Goal: Task Accomplishment & Management: Complete application form

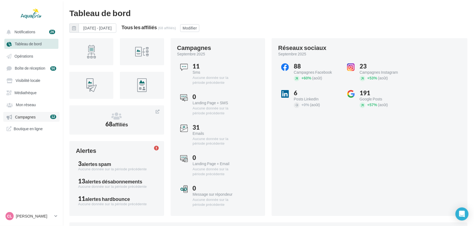
click at [22, 115] on span "Campagnes" at bounding box center [25, 117] width 21 height 5
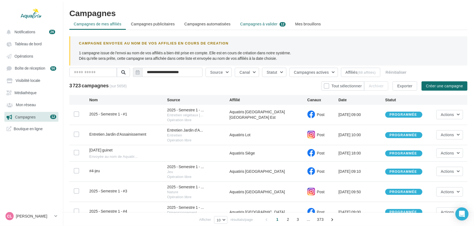
click at [275, 22] on span "Campagnes à valider" at bounding box center [258, 23] width 37 height 5
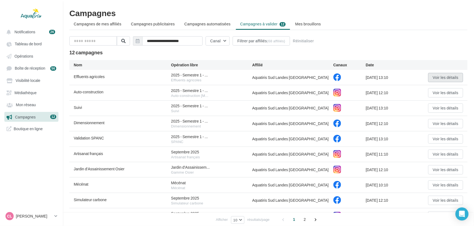
click at [439, 79] on button "Voir les détails" at bounding box center [445, 77] width 35 height 9
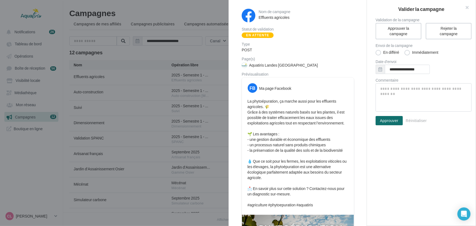
drag, startPoint x: 367, startPoint y: 68, endPoint x: 365, endPoint y: 94, distance: 26.0
click at [367, 94] on div "Nom de campagne Effluents agricoles Statut de validation En attente Type POST P…" at bounding box center [421, 113] width 109 height 226
click at [358, 87] on div "Nom de campagne Effluents agricoles Statut de validation En attente Type POST P…" at bounding box center [298, 171] width 138 height 343
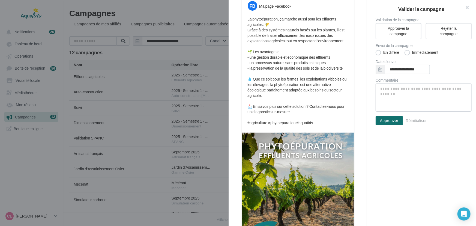
scroll to position [84, 0]
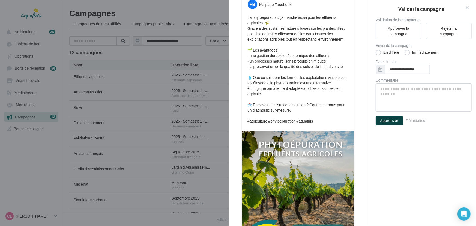
click at [399, 123] on button "Approuver" at bounding box center [389, 120] width 27 height 9
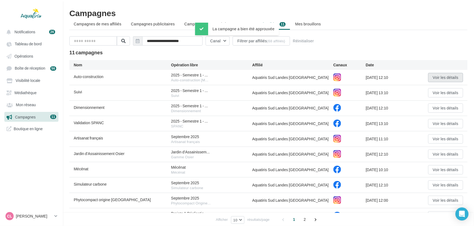
click at [436, 80] on button "Voir les détails" at bounding box center [445, 77] width 35 height 9
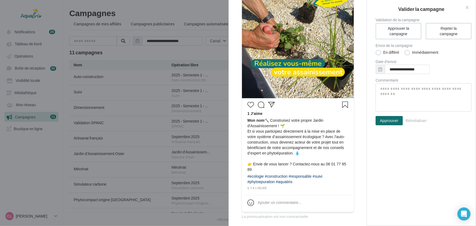
scroll to position [114, 0]
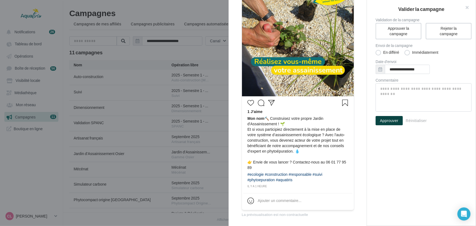
click at [391, 124] on button "Approuver" at bounding box center [389, 120] width 27 height 9
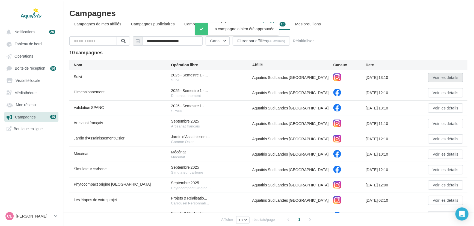
click at [428, 78] on button "Voir les détails" at bounding box center [445, 77] width 35 height 9
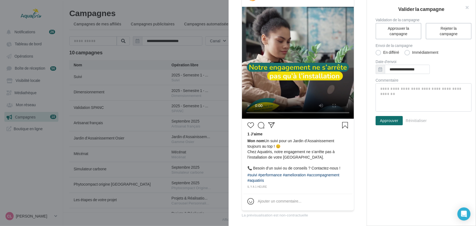
scroll to position [92, 0]
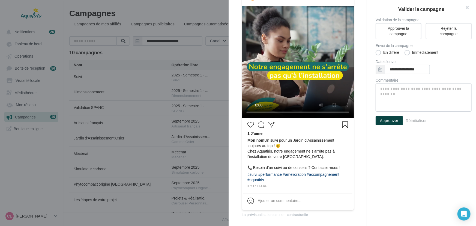
click at [392, 120] on button "Approuver" at bounding box center [389, 120] width 27 height 9
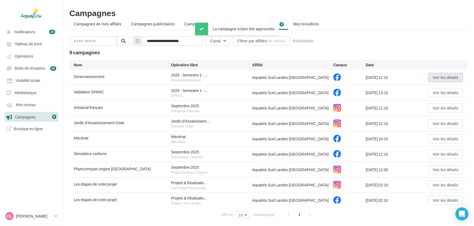
click at [431, 77] on button "Voir les détails" at bounding box center [445, 77] width 35 height 9
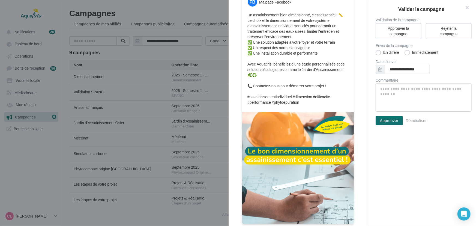
scroll to position [88, 0]
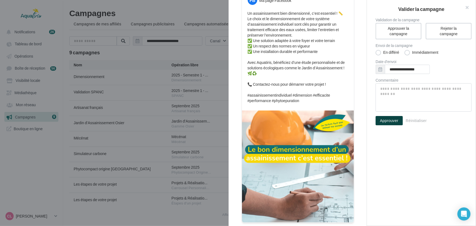
click at [387, 122] on button "Approuver" at bounding box center [389, 120] width 27 height 9
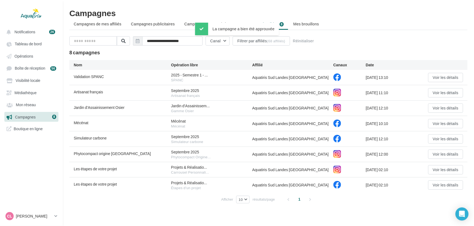
click at [450, 71] on div "Validation SPANC 2025 - Semestre 1 - ... SPANC Aquatiris Sud Landes [GEOGRAPHIC…" at bounding box center [268, 77] width 398 height 15
click at [450, 73] on button "Voir les détails" at bounding box center [445, 77] width 35 height 9
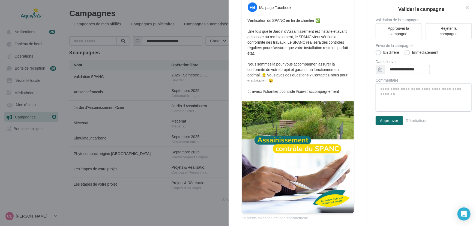
scroll to position [84, 0]
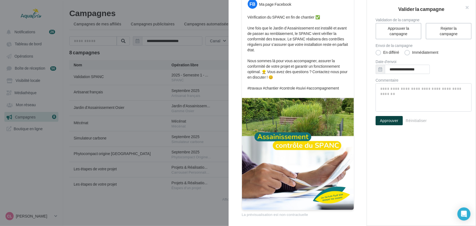
click at [383, 118] on button "Approuver" at bounding box center [389, 120] width 27 height 9
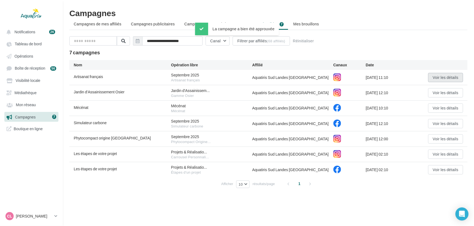
click at [434, 76] on button "Voir les détails" at bounding box center [445, 77] width 35 height 9
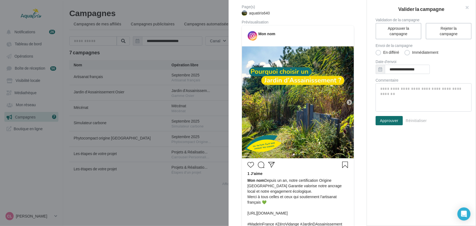
scroll to position [84, 0]
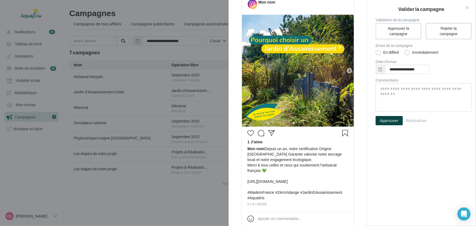
click at [389, 121] on button "Approuver" at bounding box center [389, 120] width 27 height 9
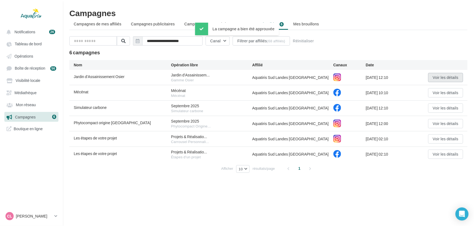
click at [437, 76] on button "Voir les détails" at bounding box center [445, 77] width 35 height 9
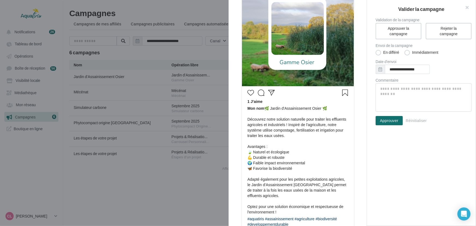
scroll to position [134, 0]
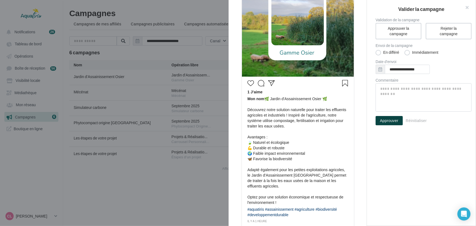
click at [395, 123] on button "Approuver" at bounding box center [389, 120] width 27 height 9
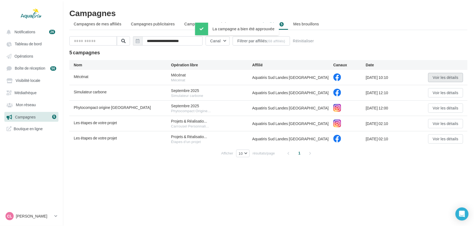
click at [437, 76] on button "Voir les détails" at bounding box center [445, 77] width 35 height 9
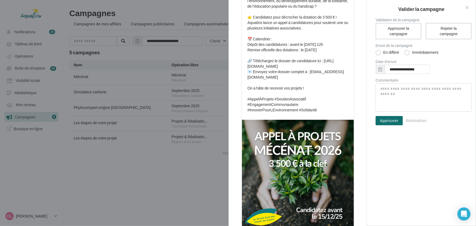
scroll to position [120, 0]
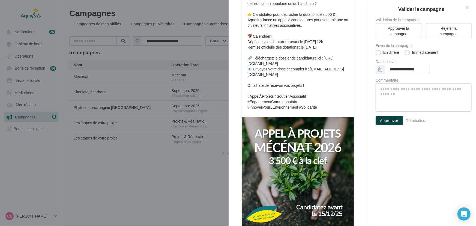
click at [386, 120] on button "Approuver" at bounding box center [389, 120] width 27 height 9
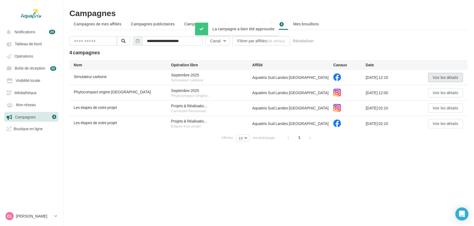
click at [437, 77] on button "Voir les détails" at bounding box center [445, 77] width 35 height 9
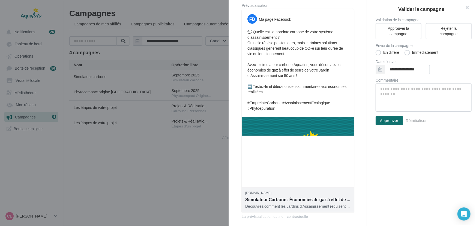
scroll to position [71, 0]
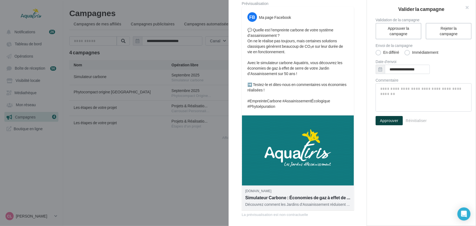
click at [395, 122] on button "Approuver" at bounding box center [389, 120] width 27 height 9
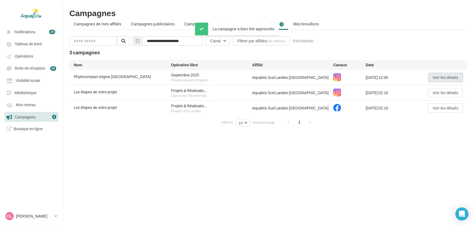
click at [451, 80] on button "Voir les détails" at bounding box center [445, 77] width 35 height 9
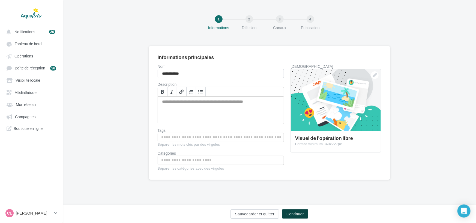
click at [297, 214] on button "Continuer" at bounding box center [295, 214] width 26 height 9
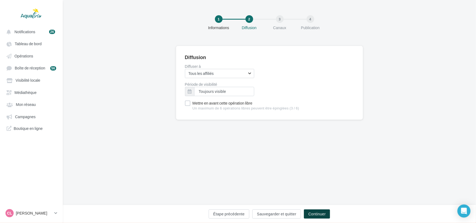
click at [308, 213] on button "Continuer" at bounding box center [317, 214] width 26 height 9
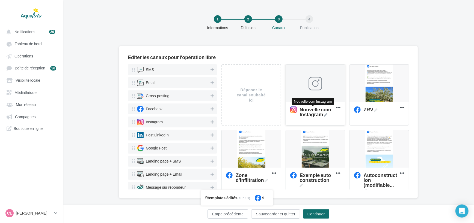
click at [326, 114] on icon at bounding box center [326, 116] width 4 height 4
click at [326, 114] on textarea "Nouvelle com Instagram Nouvelle com Instagram" at bounding box center [308, 112] width 43 height 16
drag, startPoint x: 320, startPoint y: 114, endPoint x: 287, endPoint y: 106, distance: 33.9
click at [287, 106] on textarea "Nouvelle com Instagram" at bounding box center [308, 112] width 43 height 16
type textarea "********"
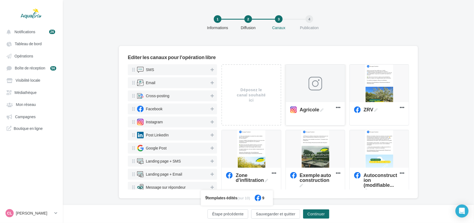
click at [328, 91] on div at bounding box center [315, 84] width 59 height 38
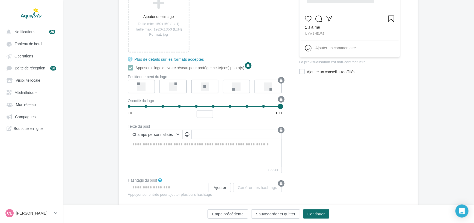
scroll to position [142, 0]
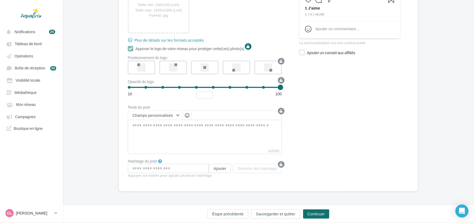
drag, startPoint x: 197, startPoint y: 153, endPoint x: 201, endPoint y: 145, distance: 8.4
click at [197, 153] on label "0/2200" at bounding box center [205, 151] width 154 height 6
click at [197, 148] on textarea "0/2200" at bounding box center [205, 134] width 154 height 28
click at [201, 143] on textarea "0/2200" at bounding box center [205, 134] width 154 height 28
paste textarea "**********"
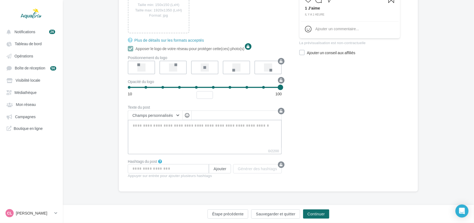
type textarea "**********"
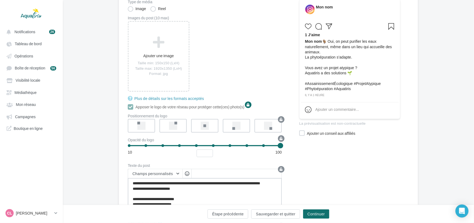
scroll to position [68, 0]
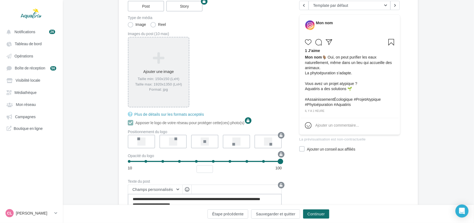
type textarea "**********"
click at [160, 77] on div "Taille min: 150x150 (LxH) Taille max: 1920x1350 (LxH) Format: jpg" at bounding box center [159, 85] width 56 height 16
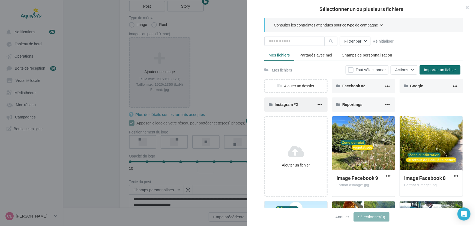
click at [290, 106] on div "Instagram #2" at bounding box center [296, 104] width 42 height 5
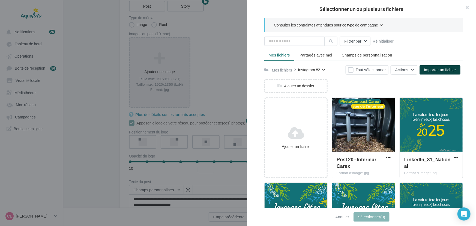
click at [454, 70] on span "Importer un fichier" at bounding box center [440, 69] width 32 height 5
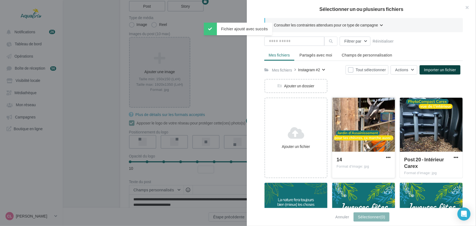
click at [382, 148] on div at bounding box center [363, 125] width 63 height 55
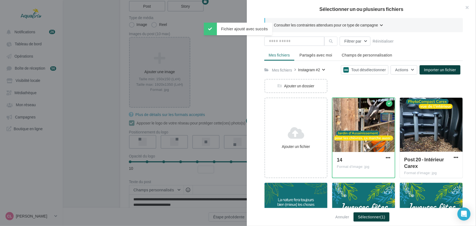
click at [382, 217] on span "(1)" at bounding box center [382, 216] width 5 height 5
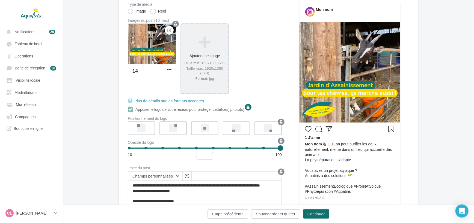
scroll to position [93, 0]
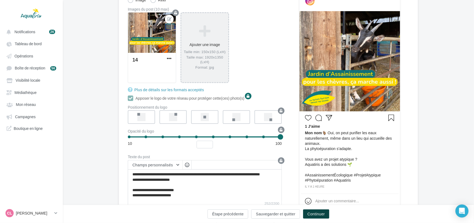
click at [317, 210] on button "Continuer" at bounding box center [316, 214] width 26 height 9
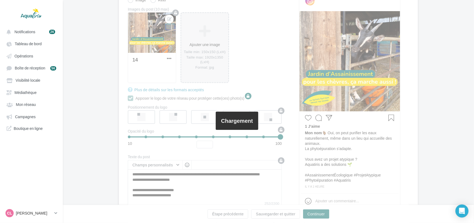
scroll to position [8, 0]
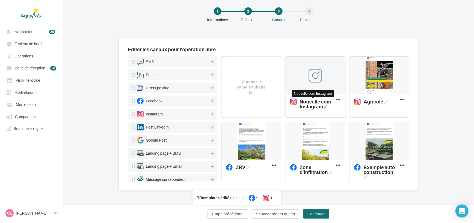
click at [326, 107] on icon at bounding box center [326, 108] width 4 height 4
click at [326, 107] on textarea "Nouvelle com Instagram Nouvelle com Instagram" at bounding box center [308, 104] width 43 height 16
click at [324, 107] on textarea "Nouvelle com Instagram" at bounding box center [308, 104] width 43 height 16
drag, startPoint x: 324, startPoint y: 107, endPoint x: 291, endPoint y: 101, distance: 33.6
click at [291, 101] on textarea "Nouvelle com Instagram" at bounding box center [308, 104] width 43 height 16
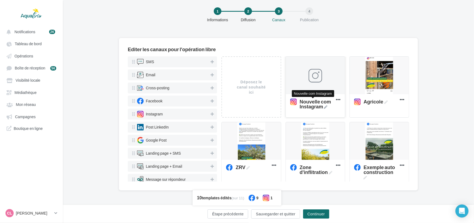
click at [324, 107] on icon at bounding box center [326, 108] width 4 height 4
click at [324, 107] on textarea "Nouvelle com Instagram Nouvelle com Instagram" at bounding box center [308, 104] width 43 height 16
type textarea "********"
click at [325, 78] on div at bounding box center [315, 76] width 59 height 38
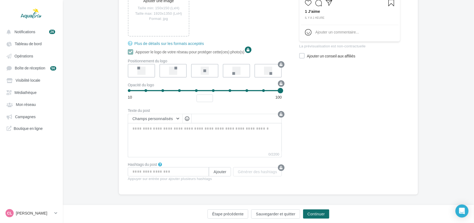
scroll to position [142, 0]
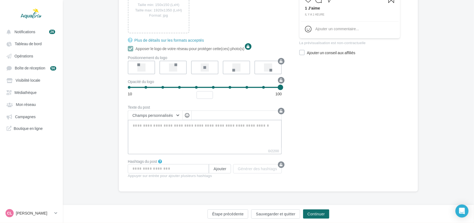
click at [195, 133] on textarea "0/2200" at bounding box center [205, 134] width 154 height 28
paste textarea "**********"
type textarea "**********"
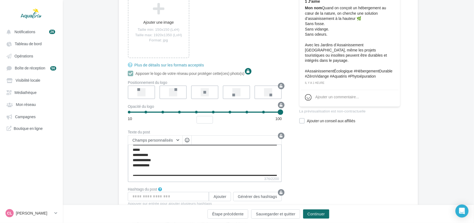
scroll to position [0, 0]
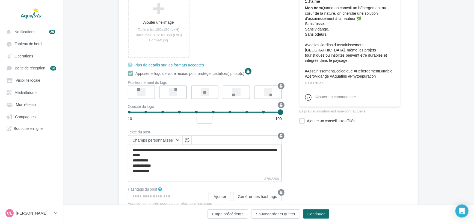
type textarea "**********"
click at [301, 147] on div "Prévisualiser le post en tant que... Template par défaut Template par défaut GE…" at bounding box center [349, 93] width 101 height 293
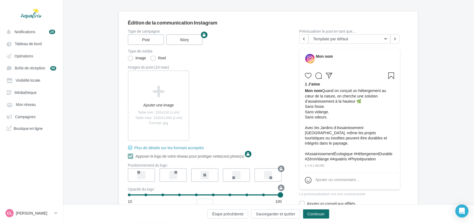
scroll to position [43, 0]
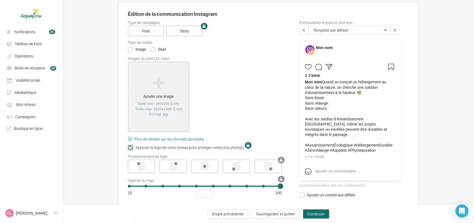
click at [133, 98] on div "Ajouter une image Taille min: 150x150 (LxH) Taille max: 1920x1350 (LxH) Format:…" at bounding box center [159, 97] width 60 height 46
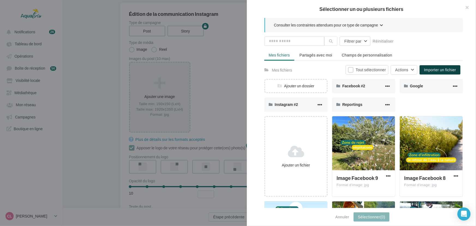
click at [450, 68] on span "Importer un fichier" at bounding box center [440, 69] width 32 height 5
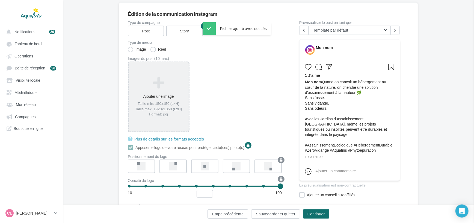
click at [162, 50] on label "Reel" at bounding box center [158, 49] width 16 height 5
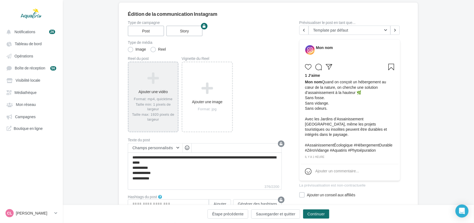
click at [150, 101] on div "Format: mp4, quicktime Taille min: 1 pixels de largeur Taille max: 1920 pixels …" at bounding box center [153, 109] width 45 height 25
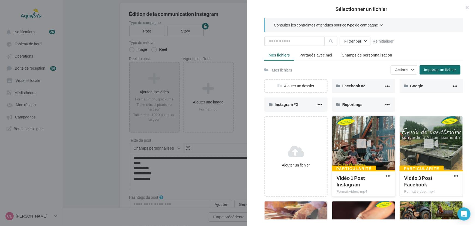
click at [362, 140] on icon at bounding box center [364, 143] width 14 height 13
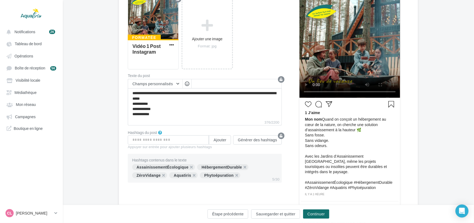
scroll to position [118, 0]
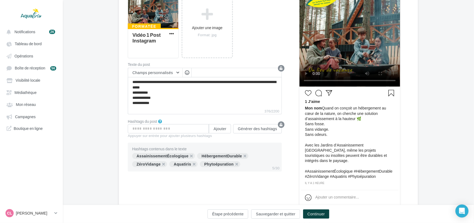
click at [320, 215] on button "Continuer" at bounding box center [316, 214] width 26 height 9
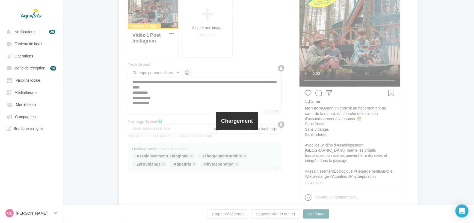
scroll to position [8, 0]
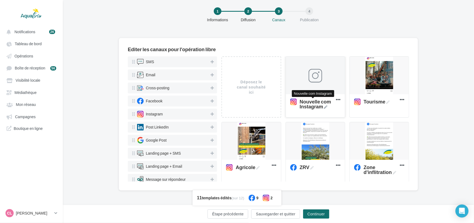
click at [312, 105] on span "Nouvelle com Instagram" at bounding box center [317, 104] width 34 height 10
click at [312, 105] on textarea "Nouvelle com Instagram Nouvelle com Instagram" at bounding box center [308, 104] width 43 height 16
click at [312, 105] on textarea "Nouvelle com Instagram" at bounding box center [308, 104] width 43 height 16
click at [301, 103] on textarea "Autoconstruction (modifiable ..." at bounding box center [308, 104] width 43 height 16
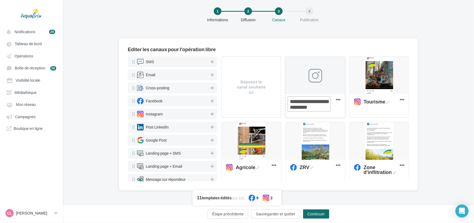
type textarea "**********"
click at [331, 78] on div at bounding box center [315, 76] width 59 height 38
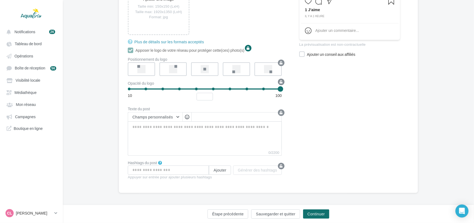
scroll to position [142, 0]
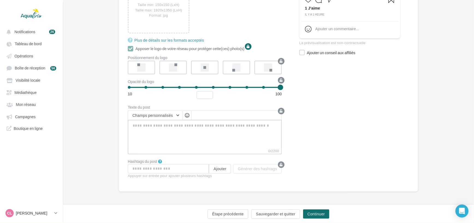
click at [214, 135] on textarea "0/2200" at bounding box center [205, 134] width 154 height 28
paste textarea "**********"
type textarea "**********"
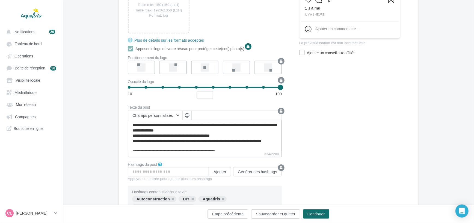
scroll to position [13, 0]
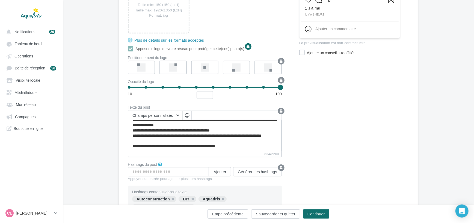
type textarea "**********"
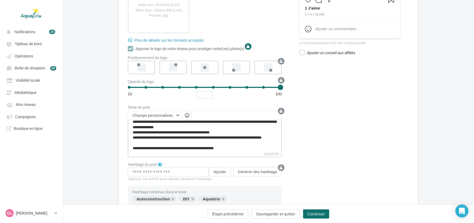
scroll to position [0, 0]
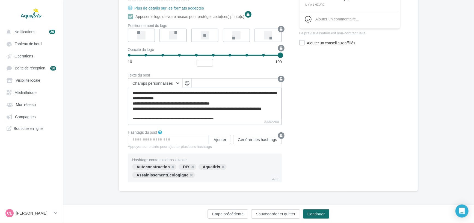
type textarea "**********"
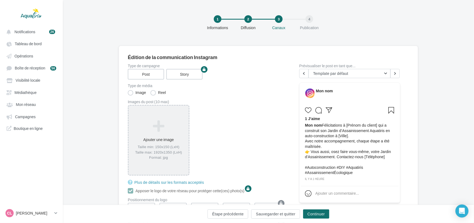
click at [164, 110] on div "Ajouter une image Taille min: 150x150 (LxH) Taille max: 1920x1350 (LxH) Format:…" at bounding box center [159, 140] width 62 height 71
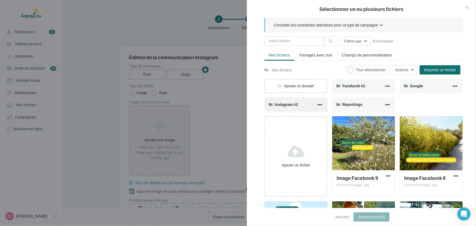
click at [294, 101] on div "Instagram #2" at bounding box center [295, 104] width 63 height 14
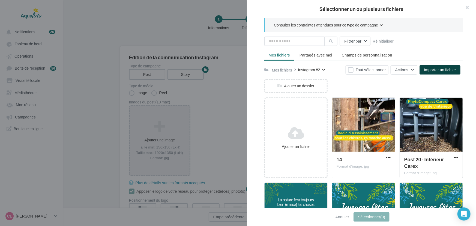
click at [427, 68] on span "Importer un fichier" at bounding box center [440, 69] width 32 height 5
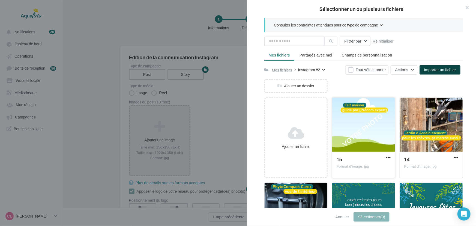
click at [376, 128] on div at bounding box center [363, 125] width 63 height 55
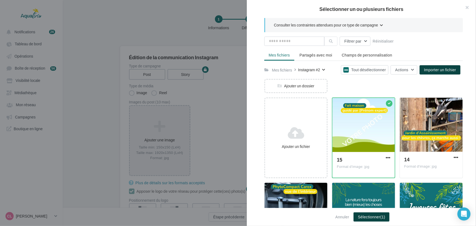
click at [382, 216] on span "(1)" at bounding box center [382, 216] width 5 height 5
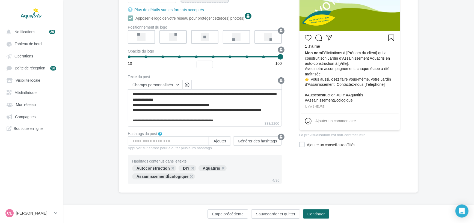
scroll to position [150, 0]
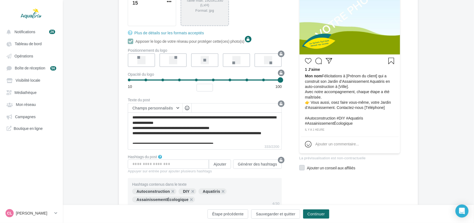
click at [315, 167] on div "Ajouter un conseil aux affiliés" at bounding box center [353, 168] width 93 height 5
click at [324, 189] on textarea "333/2200" at bounding box center [349, 193] width 101 height 28
paste textarea "**********"
type textarea "**********"
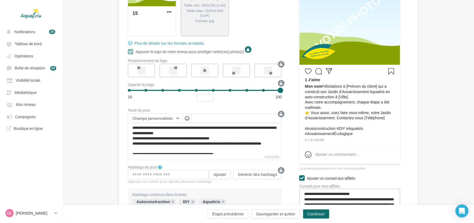
scroll to position [128, 0]
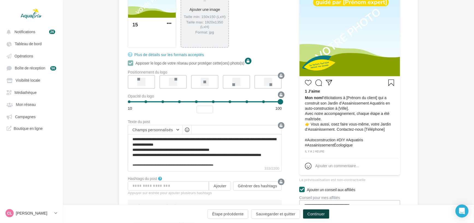
type textarea "**********"
click at [320, 216] on button "Continuer" at bounding box center [316, 214] width 26 height 9
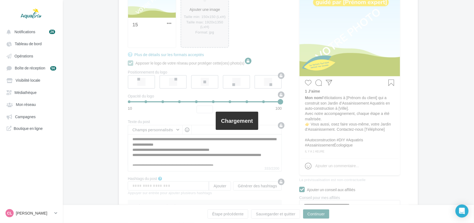
scroll to position [8, 0]
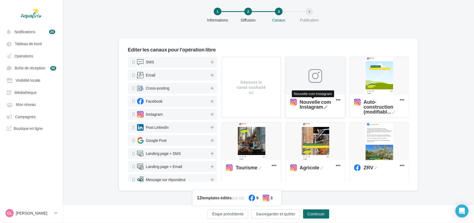
click at [324, 107] on icon at bounding box center [326, 108] width 4 height 4
click at [324, 107] on textarea "Nouvelle com Instagram Nouvelle com Instagram" at bounding box center [308, 105] width 43 height 16
drag, startPoint x: 320, startPoint y: 107, endPoint x: 284, endPoint y: 104, distance: 36.7
click at [284, 104] on div "Déposez le canal souhaité ici Nouvelle com Instagram Supprimer Auto-constructio…" at bounding box center [317, 221] width 192 height 329
type textarea "**********"
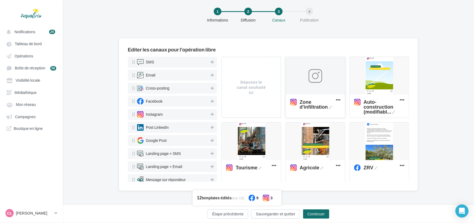
click at [311, 91] on div at bounding box center [315, 76] width 59 height 38
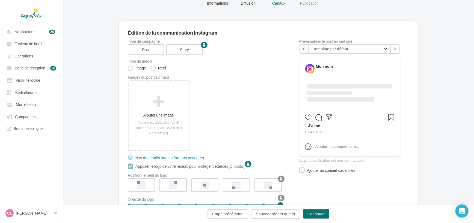
scroll to position [142, 0]
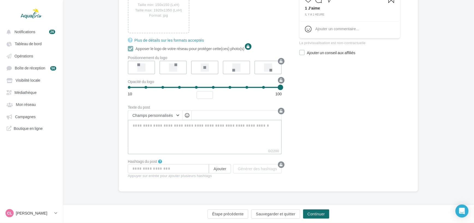
click at [211, 137] on textarea "0/2200" at bounding box center [205, 134] width 154 height 28
paste textarea "**********"
type textarea "**********"
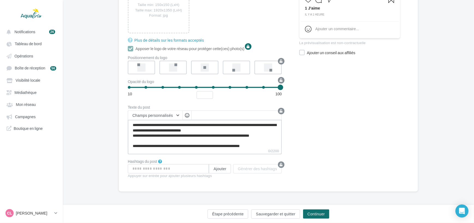
scroll to position [2, 0]
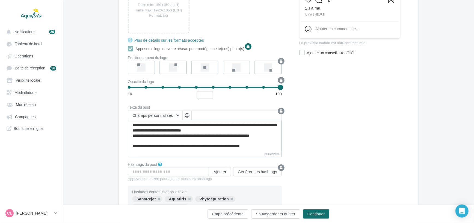
type textarea "**********"
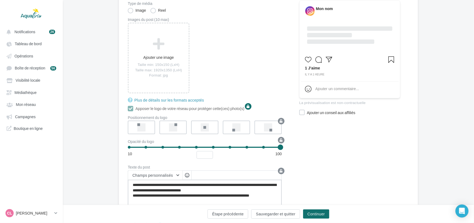
scroll to position [68, 0]
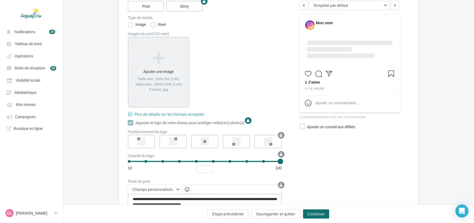
type textarea "**********"
click at [174, 94] on div "Ajouter une image Taille min: 150x150 (LxH) Taille max: 1920x1350 (LxH) Format:…" at bounding box center [159, 73] width 60 height 46
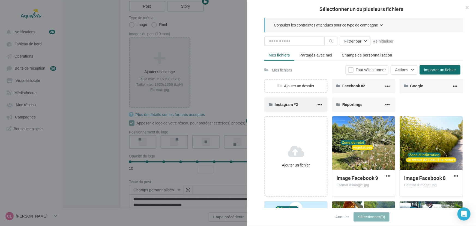
click at [308, 103] on div "Instagram #2" at bounding box center [296, 104] width 42 height 5
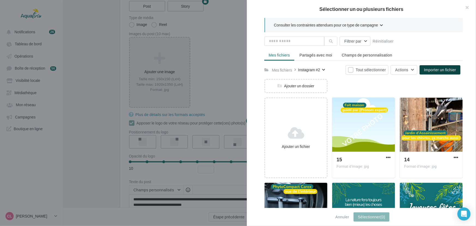
click at [446, 69] on span "Importer un fichier" at bounding box center [440, 69] width 32 height 5
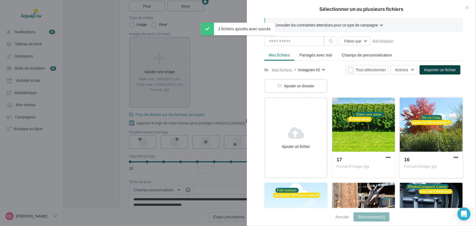
click at [438, 126] on div at bounding box center [431, 125] width 63 height 55
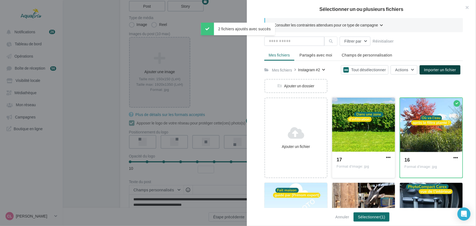
click at [377, 134] on div at bounding box center [363, 125] width 63 height 55
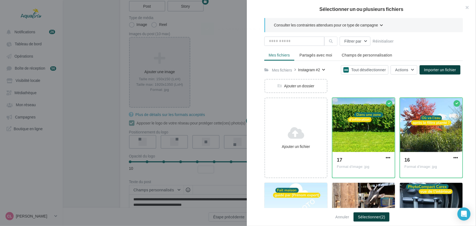
click at [385, 214] on span "(2)" at bounding box center [382, 216] width 5 height 5
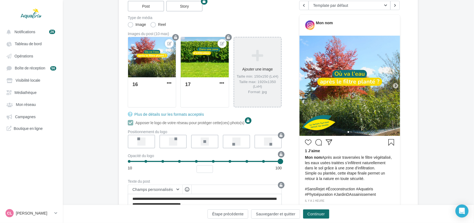
scroll to position [93, 0]
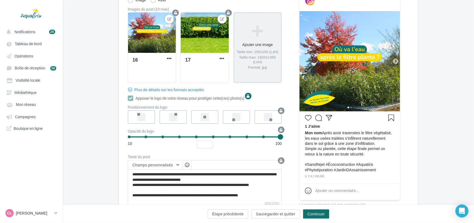
click at [395, 59] on icon at bounding box center [395, 61] width 5 height 5
click at [319, 216] on button "Continuer" at bounding box center [316, 214] width 26 height 9
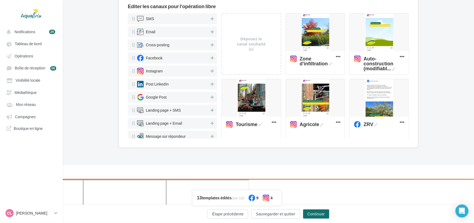
scroll to position [8, 0]
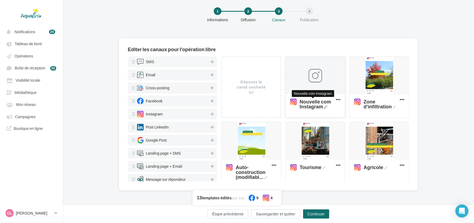
click at [317, 107] on span "Nouvelle com Instagram" at bounding box center [317, 104] width 34 height 10
click at [317, 107] on textarea "Nouvelle com Instagram Nouvelle com Instagram" at bounding box center [308, 104] width 43 height 16
click at [317, 107] on textarea "Nouvelle com Instagram" at bounding box center [308, 104] width 43 height 16
type textarea "**********"
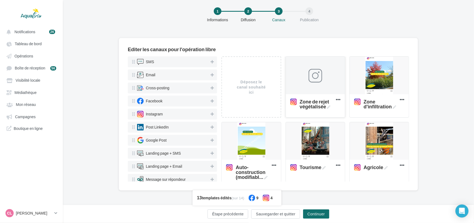
click at [316, 80] on div at bounding box center [315, 76] width 14 height 14
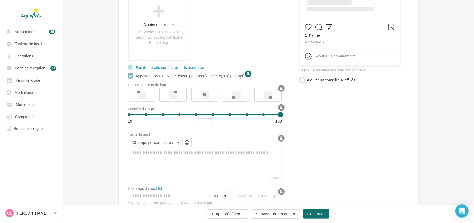
scroll to position [124, 0]
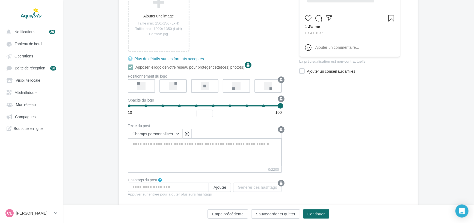
click at [170, 147] on textarea "0/2200" at bounding box center [205, 153] width 154 height 28
paste textarea "**********"
type textarea "**********"
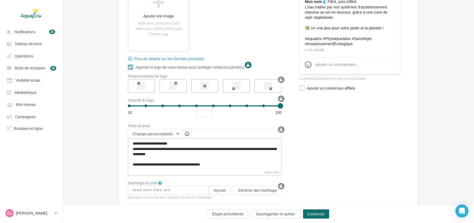
scroll to position [74, 0]
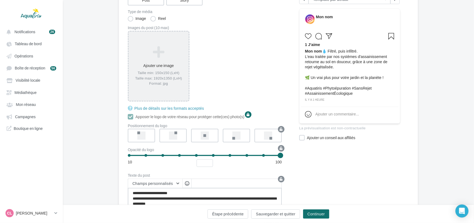
type textarea "**********"
click at [171, 68] on div "Ajouter une image Taille min: 150x150 (LxH) Taille max: 1920x1350 (LxH) Format:…" at bounding box center [159, 67] width 60 height 46
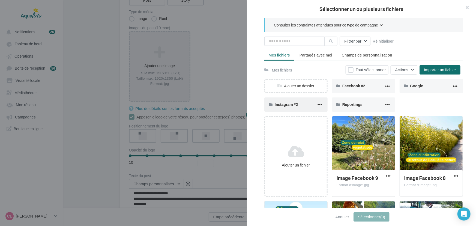
click at [297, 109] on div "Instagram #2" at bounding box center [295, 104] width 63 height 14
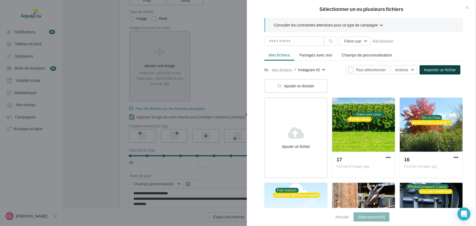
click at [434, 74] on button "Importer un fichier" at bounding box center [440, 69] width 41 height 9
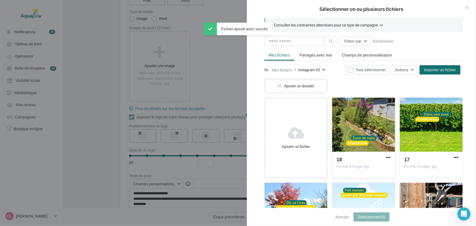
click at [369, 141] on div at bounding box center [363, 125] width 63 height 55
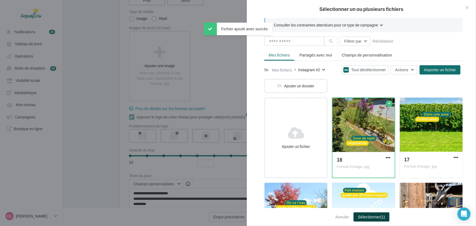
click at [380, 219] on button "Sélectionner (1)" at bounding box center [372, 216] width 36 height 9
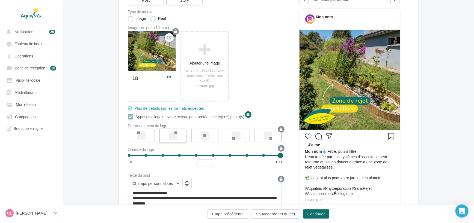
click at [177, 135] on label at bounding box center [173, 136] width 28 height 14
click at [316, 213] on button "Continuer" at bounding box center [316, 214] width 26 height 9
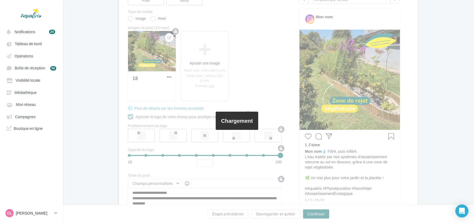
scroll to position [8, 0]
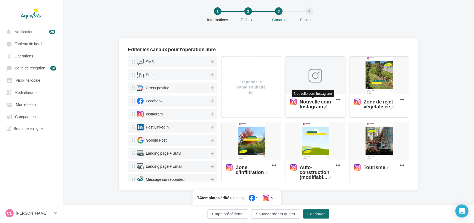
click at [325, 108] on icon at bounding box center [326, 108] width 4 height 4
click at [325, 108] on textarea "Nouvelle com Instagram Nouvelle com Instagram" at bounding box center [308, 104] width 43 height 16
click at [325, 108] on textarea "Nouvelle com Instagram" at bounding box center [308, 104] width 43 height 16
click at [324, 107] on icon at bounding box center [326, 108] width 4 height 4
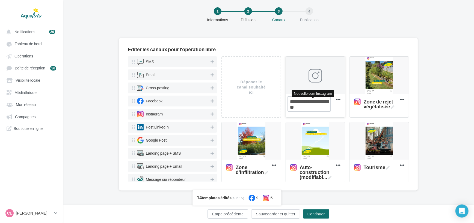
click at [324, 107] on textarea "Nouvelle com Instagram Nouvelle com Instagram" at bounding box center [308, 104] width 43 height 16
type textarea "**********"
click at [319, 86] on div at bounding box center [315, 76] width 59 height 38
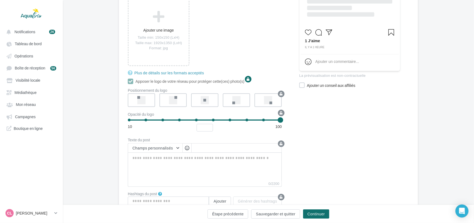
scroll to position [124, 0]
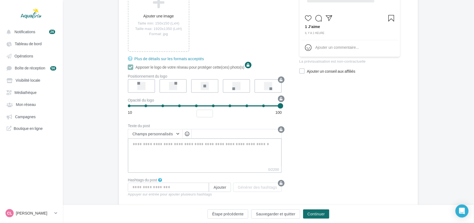
click at [197, 149] on textarea "0/2200" at bounding box center [205, 153] width 154 height 28
paste textarea "**********"
type textarea "**********"
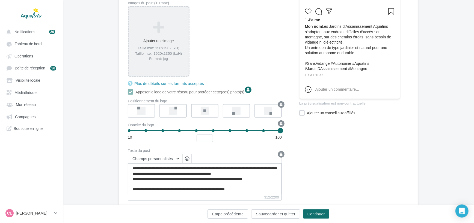
scroll to position [74, 0]
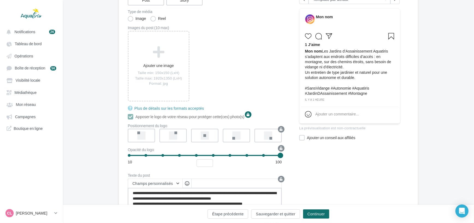
type textarea "**********"
click at [163, 16] on div "Reel" at bounding box center [158, 19] width 16 height 6
click at [162, 18] on label "Reel" at bounding box center [158, 18] width 16 height 5
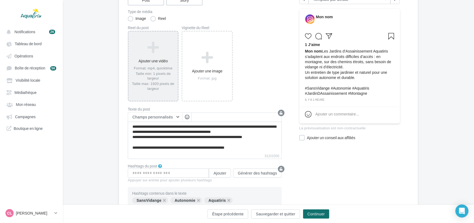
click at [163, 53] on icon at bounding box center [153, 47] width 45 height 13
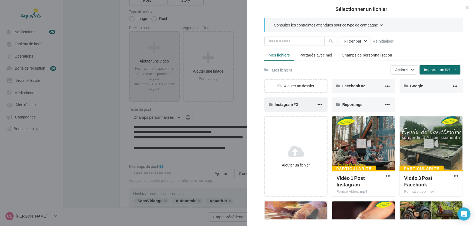
click at [286, 102] on div "Instagram #2" at bounding box center [296, 104] width 42 height 5
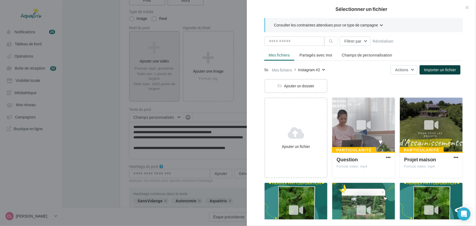
click at [437, 71] on span "Importer un fichier" at bounding box center [440, 69] width 32 height 5
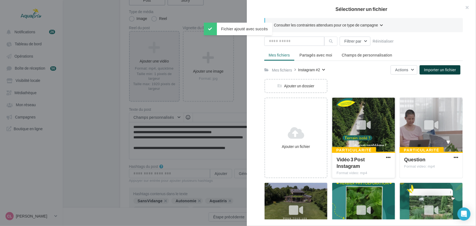
click at [361, 134] on div at bounding box center [364, 125] width 20 height 20
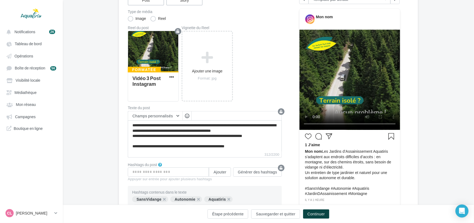
click at [325, 214] on button "Continuer" at bounding box center [316, 214] width 26 height 9
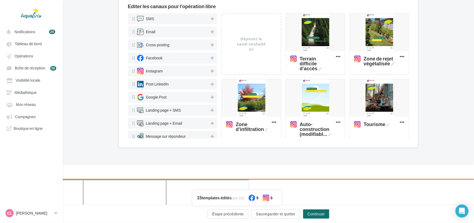
scroll to position [8, 0]
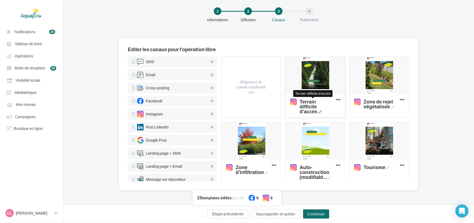
click at [319, 112] on icon at bounding box center [320, 113] width 4 height 4
click at [319, 112] on textarea "Terrain difficile d'accès Terrain difficile d'accès" at bounding box center [308, 104] width 43 height 16
drag, startPoint x: 310, startPoint y: 108, endPoint x: 285, endPoint y: 103, distance: 25.0
click at [286, 103] on div "Terrain difficile d'accès" at bounding box center [315, 105] width 59 height 23
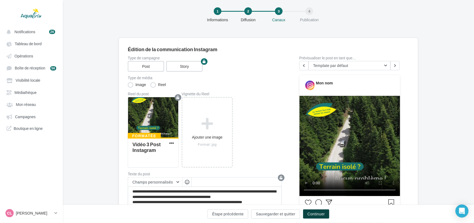
click at [313, 214] on button "Continuer" at bounding box center [316, 214] width 26 height 9
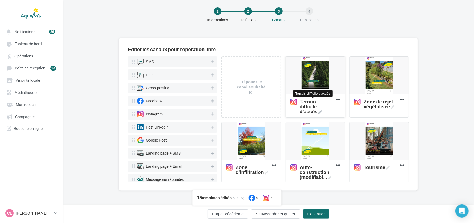
click at [316, 113] on span "Terrain difficile d'accès" at bounding box center [317, 106] width 34 height 15
click at [316, 112] on textarea "Terrain difficile d'accès Terrain difficile d'accès" at bounding box center [308, 104] width 43 height 16
drag, startPoint x: 311, startPoint y: 109, endPoint x: 307, endPoint y: 100, distance: 10.0
click at [307, 100] on textarea "Terrain difficile d'accès" at bounding box center [308, 104] width 43 height 16
type textarea "**********"
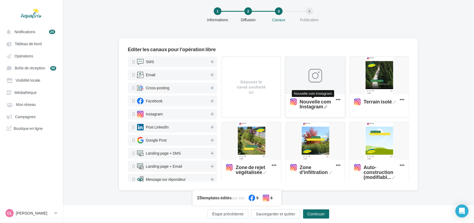
click at [324, 106] on icon at bounding box center [326, 108] width 4 height 4
click at [323, 106] on textarea "Nouvelle com Instagram Nouvelle com Instagram" at bounding box center [308, 104] width 43 height 16
click at [323, 106] on textarea "Nouvelle com Instagram" at bounding box center [308, 104] width 43 height 16
type textarea "****"
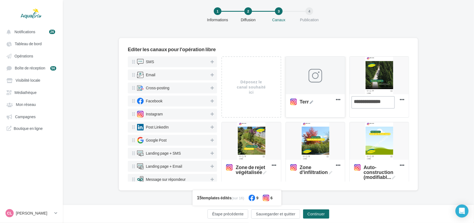
type textarea "**********"
click at [309, 103] on icon at bounding box center [311, 103] width 4 height 4
click at [309, 103] on textarea "Terr Terr" at bounding box center [308, 102] width 43 height 13
type textarea "**********"
click at [326, 90] on div at bounding box center [315, 76] width 59 height 38
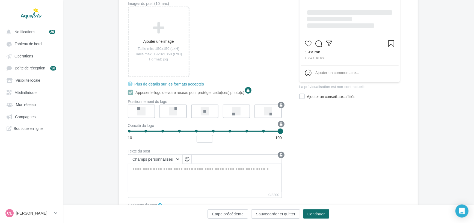
scroll to position [99, 0]
click at [177, 171] on textarea "0/2200" at bounding box center [205, 177] width 154 height 28
paste textarea "**********"
type textarea "**********"
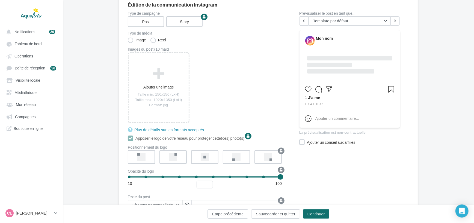
scroll to position [49, 0]
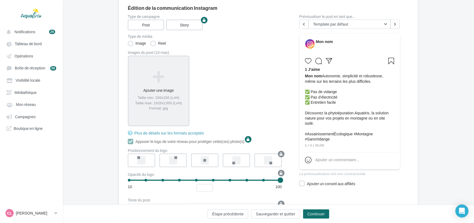
type textarea "**********"
click at [150, 112] on div "Ajouter une image Taille min: 150x150 (LxH) Taille max: 1920x1350 (LxH) Format:…" at bounding box center [159, 91] width 60 height 46
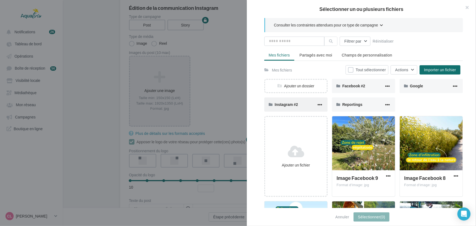
click at [298, 103] on div "Instagram #2" at bounding box center [296, 104] width 42 height 5
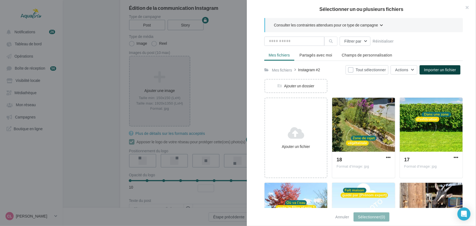
click at [444, 66] on button "Importer un fichier" at bounding box center [440, 69] width 41 height 9
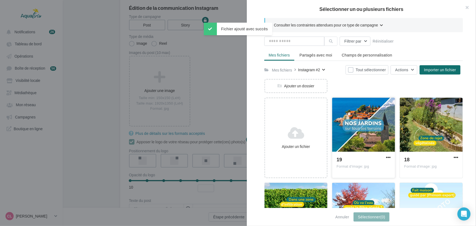
click at [345, 124] on div at bounding box center [363, 125] width 63 height 55
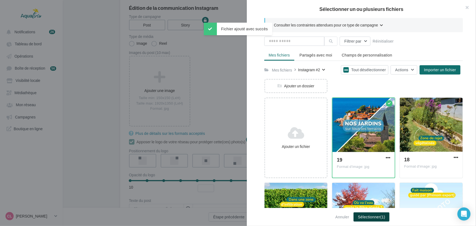
click at [362, 214] on button "Sélectionner (1)" at bounding box center [372, 216] width 36 height 9
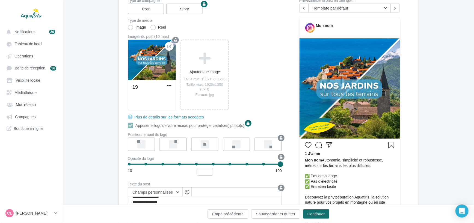
scroll to position [74, 0]
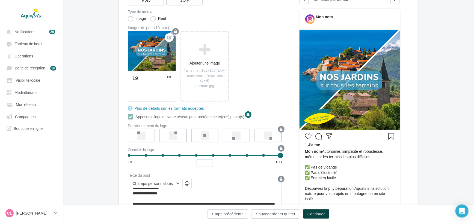
click at [315, 215] on button "Continuer" at bounding box center [316, 214] width 26 height 9
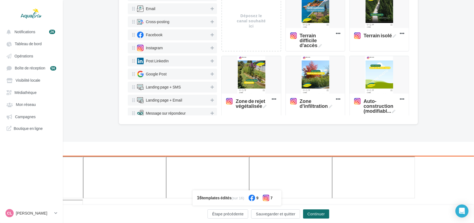
scroll to position [8, 0]
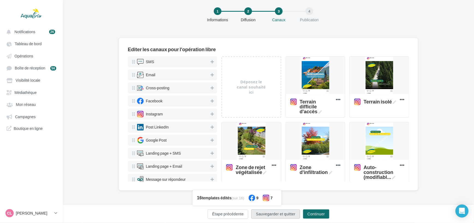
click at [279, 215] on button "Sauvegarder et quitter" at bounding box center [275, 214] width 49 height 9
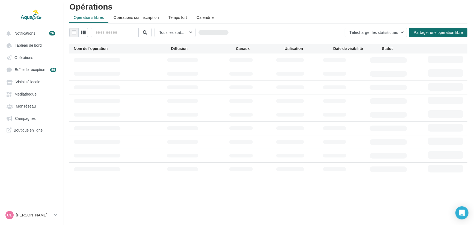
scroll to position [8, 0]
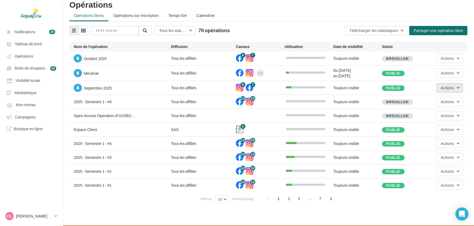
click at [448, 87] on span "Actions" at bounding box center [447, 87] width 13 height 5
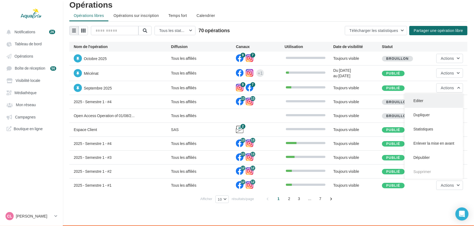
click at [428, 100] on button "Editer" at bounding box center [433, 101] width 58 height 14
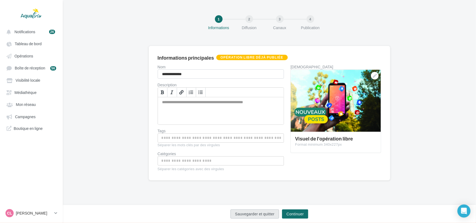
click at [268, 216] on button "Sauvegarder et quitter" at bounding box center [255, 214] width 49 height 9
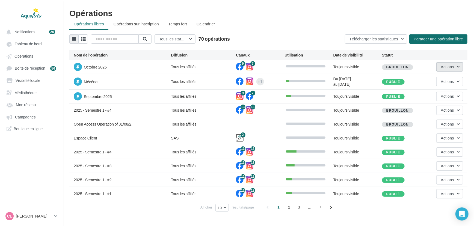
click at [451, 64] on button "Actions" at bounding box center [449, 66] width 27 height 9
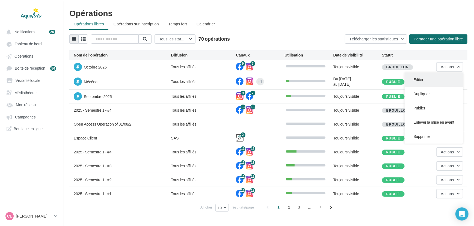
click at [442, 77] on button "Editer" at bounding box center [433, 80] width 58 height 14
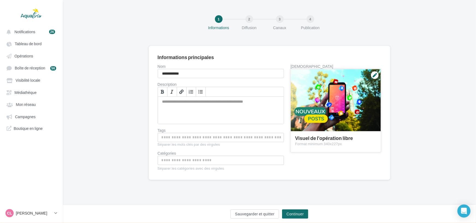
click at [352, 112] on div at bounding box center [336, 100] width 90 height 63
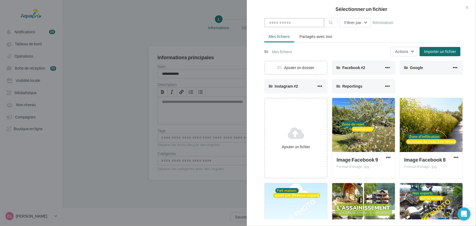
click at [289, 25] on input "text" at bounding box center [294, 22] width 60 height 9
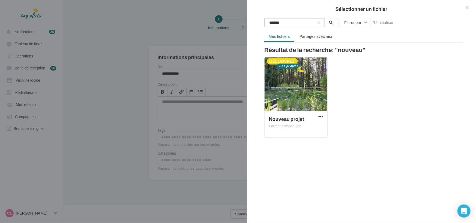
click at [290, 25] on input "*******" at bounding box center [294, 22] width 60 height 9
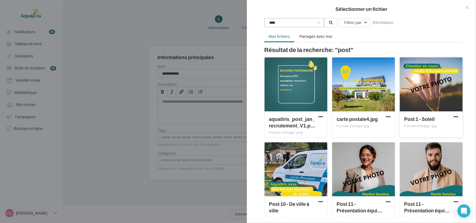
type input "****"
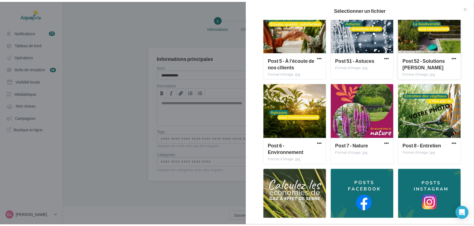
scroll to position [1370, 0]
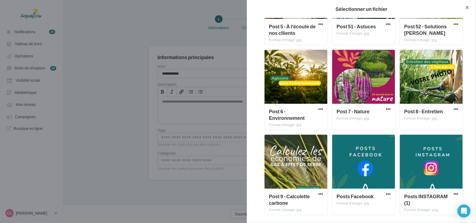
click at [469, 7] on button "button" at bounding box center [465, 8] width 22 height 16
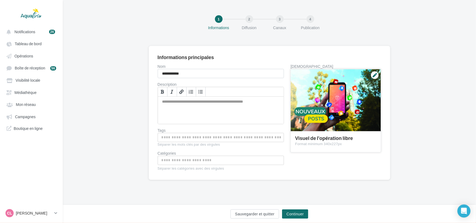
click at [326, 102] on div at bounding box center [336, 100] width 90 height 63
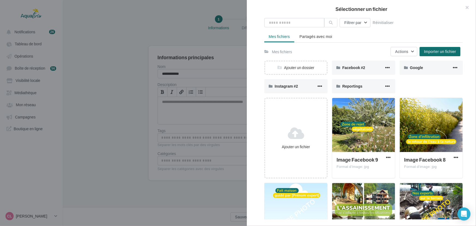
click at [430, 57] on div "Mes fichiers Actions Importer un fichier Ajouter un dossier Facebook #2 Faceboo…" at bounding box center [363, 157] width 199 height 221
click at [434, 54] on button "Importer un fichier" at bounding box center [440, 51] width 41 height 9
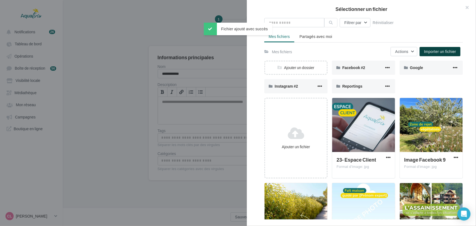
click at [434, 48] on button "Importer un fichier" at bounding box center [440, 51] width 41 height 9
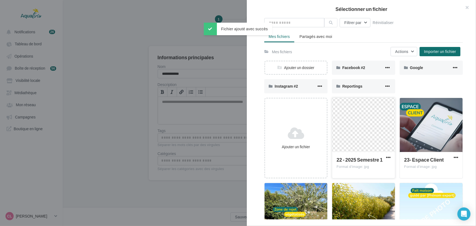
click at [363, 139] on div at bounding box center [363, 125] width 63 height 55
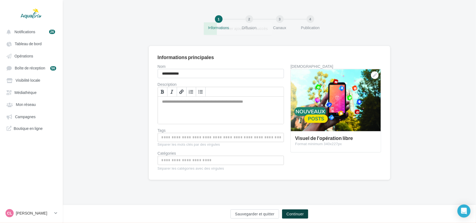
click at [301, 213] on button "Continuer" at bounding box center [295, 214] width 26 height 9
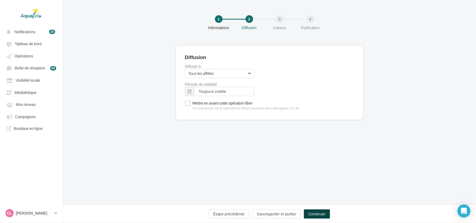
click at [315, 211] on button "Continuer" at bounding box center [317, 214] width 26 height 9
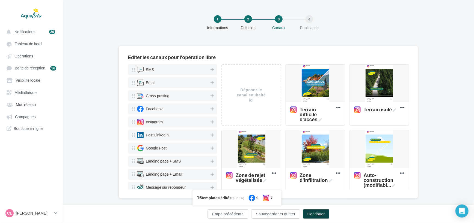
click at [318, 218] on button "Continuer" at bounding box center [316, 214] width 26 height 9
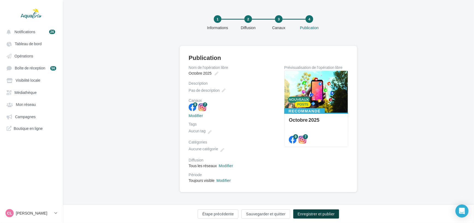
click at [318, 214] on button "Enregistrer et publier" at bounding box center [316, 214] width 46 height 9
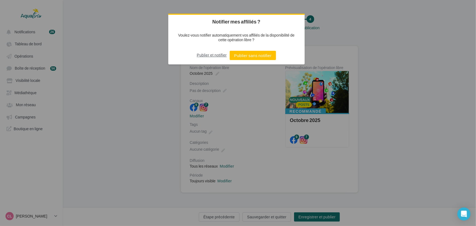
click at [217, 56] on button "Publier et notifier" at bounding box center [212, 55] width 30 height 9
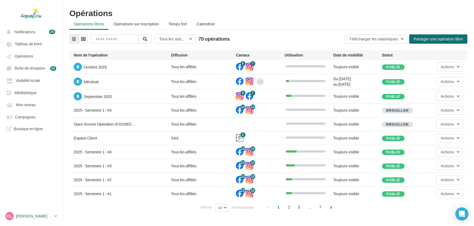
click at [34, 221] on link "CL Chloé Lallée chloe.lallee@aquatiris.fr" at bounding box center [31, 216] width 54 height 10
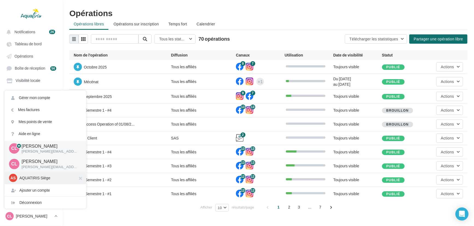
click at [27, 180] on p "AQUATIRIS Siège" at bounding box center [49, 177] width 60 height 5
